Goal: Task Accomplishment & Management: Use online tool/utility

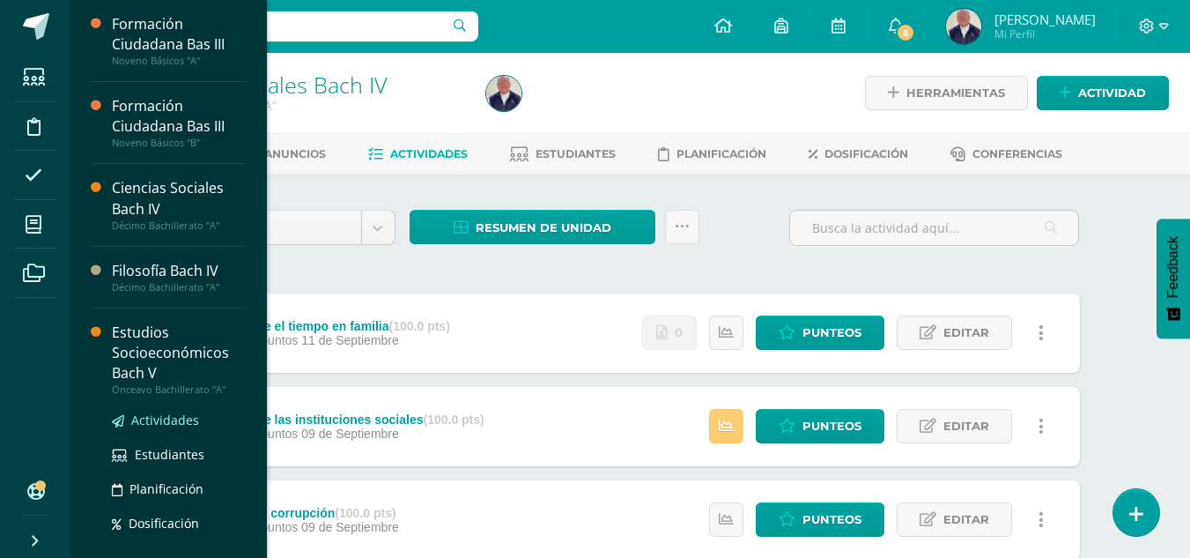
click at [185, 418] on span "Actividades" at bounding box center [165, 419] width 68 height 17
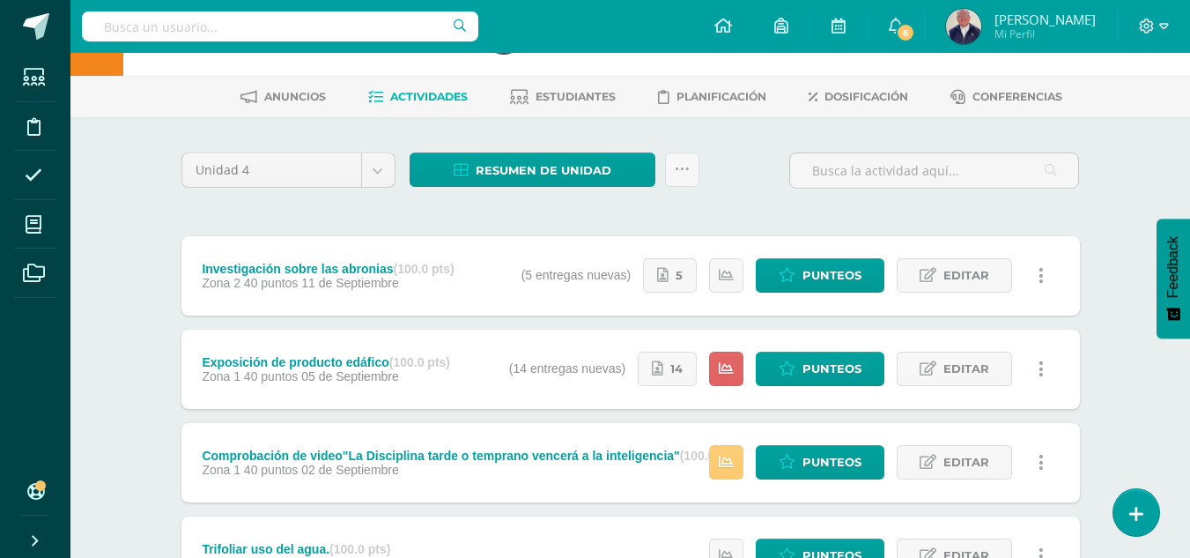
scroll to position [88, 0]
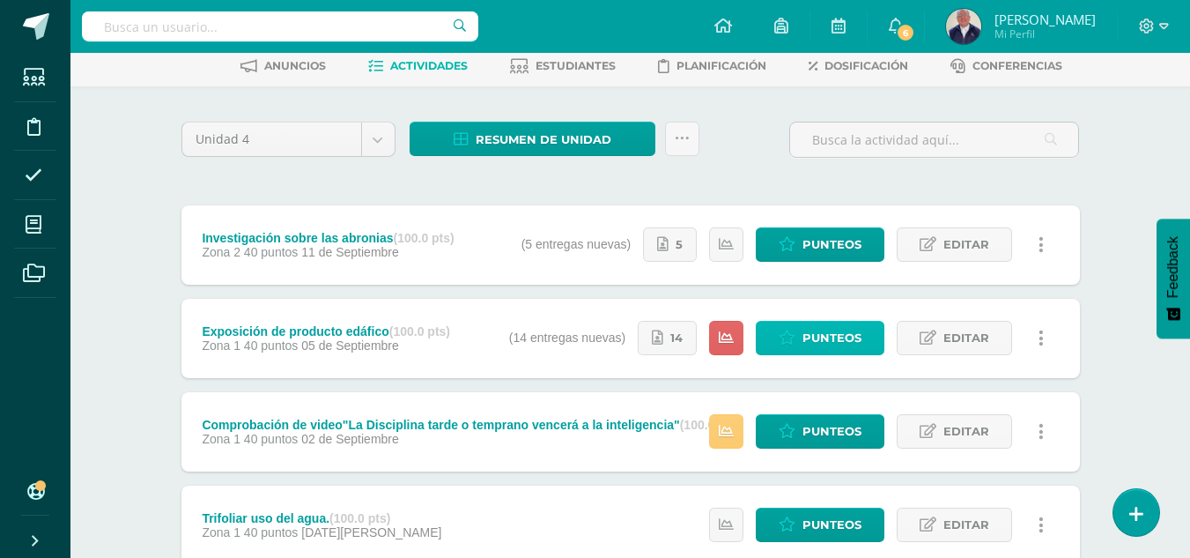
click at [834, 338] on span "Punteos" at bounding box center [831, 338] width 59 height 33
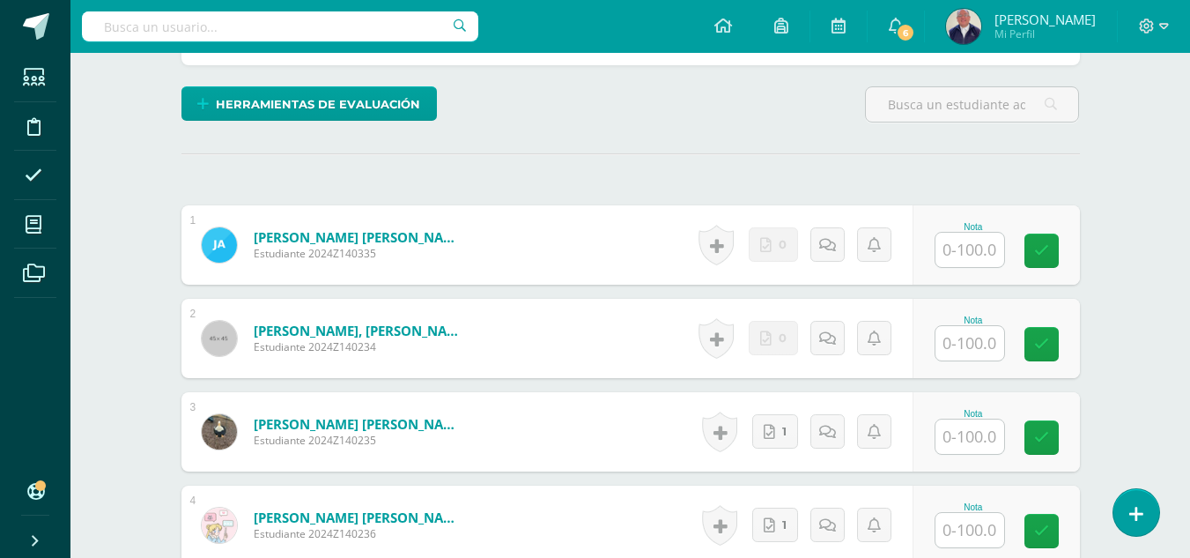
scroll to position [474, 0]
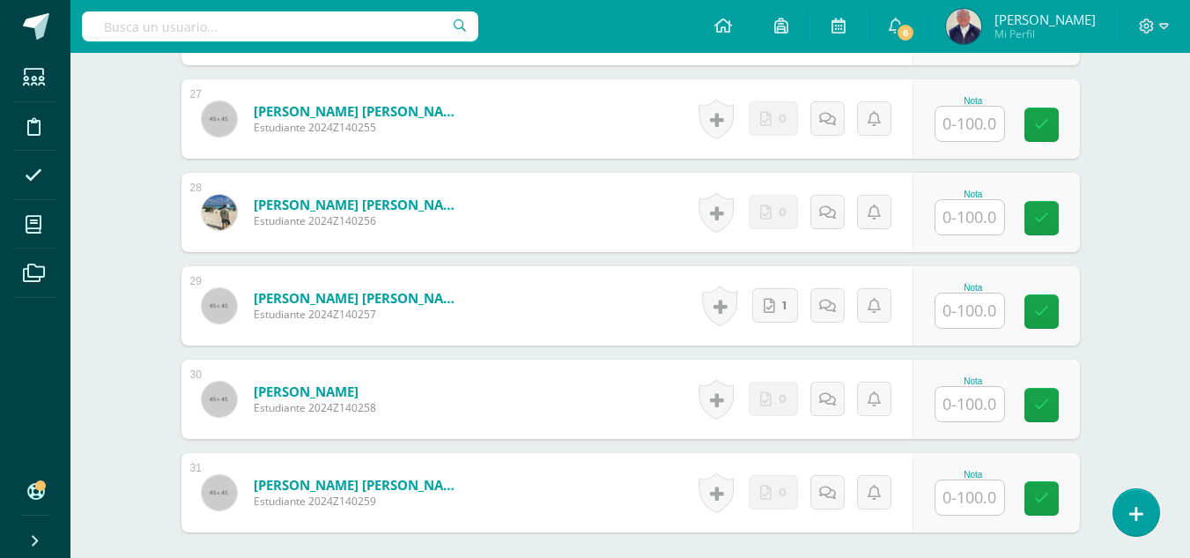
scroll to position [3117, 0]
